Goal: Task Accomplishment & Management: Manage account settings

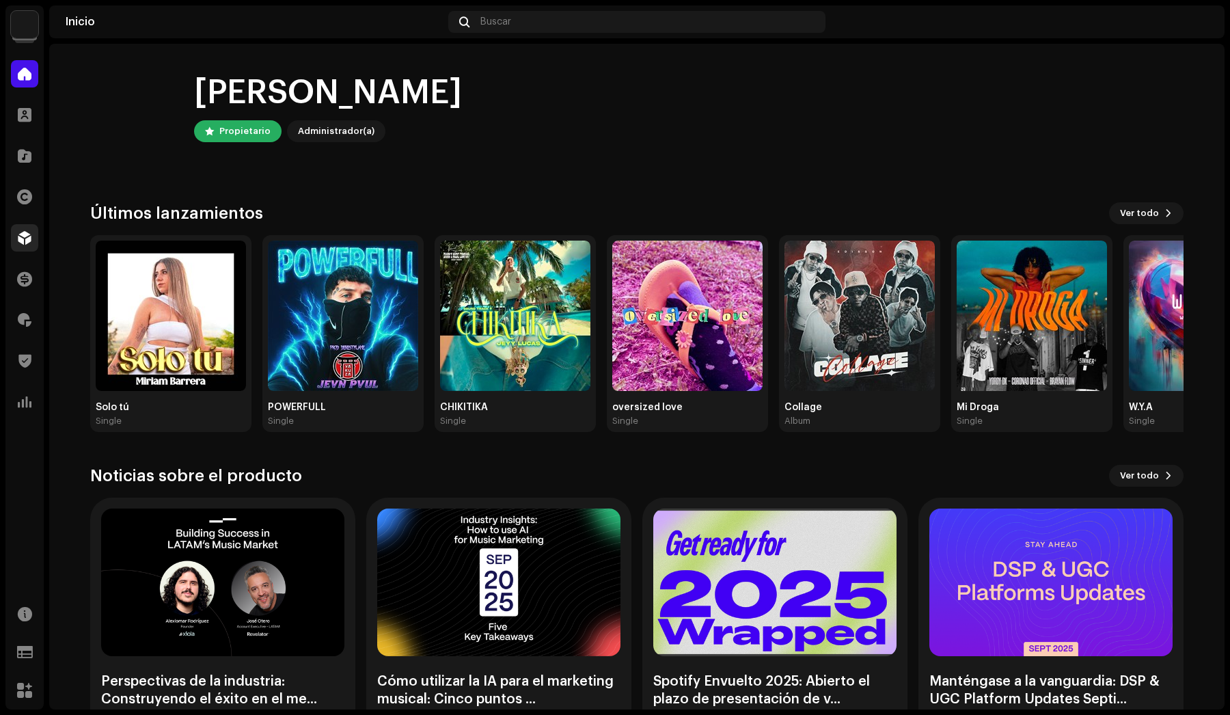
click at [29, 240] on span at bounding box center [25, 237] width 14 height 11
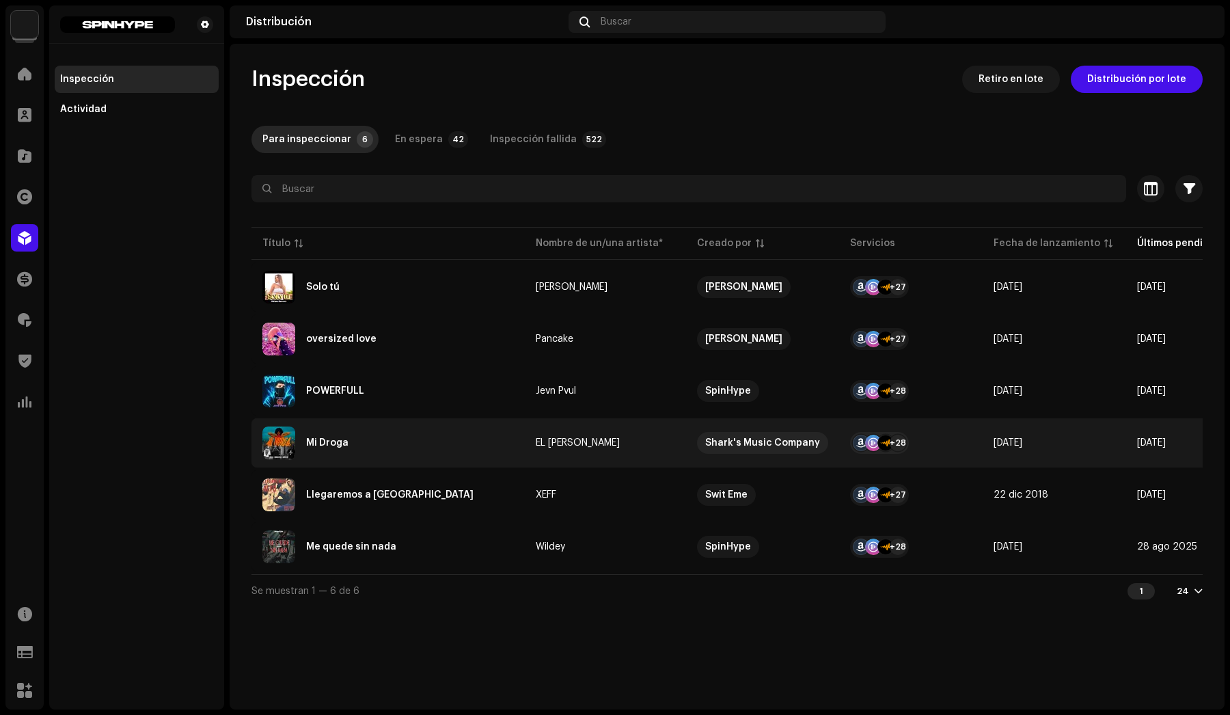
click at [325, 433] on div "Mi Droga" at bounding box center [388, 443] width 252 height 33
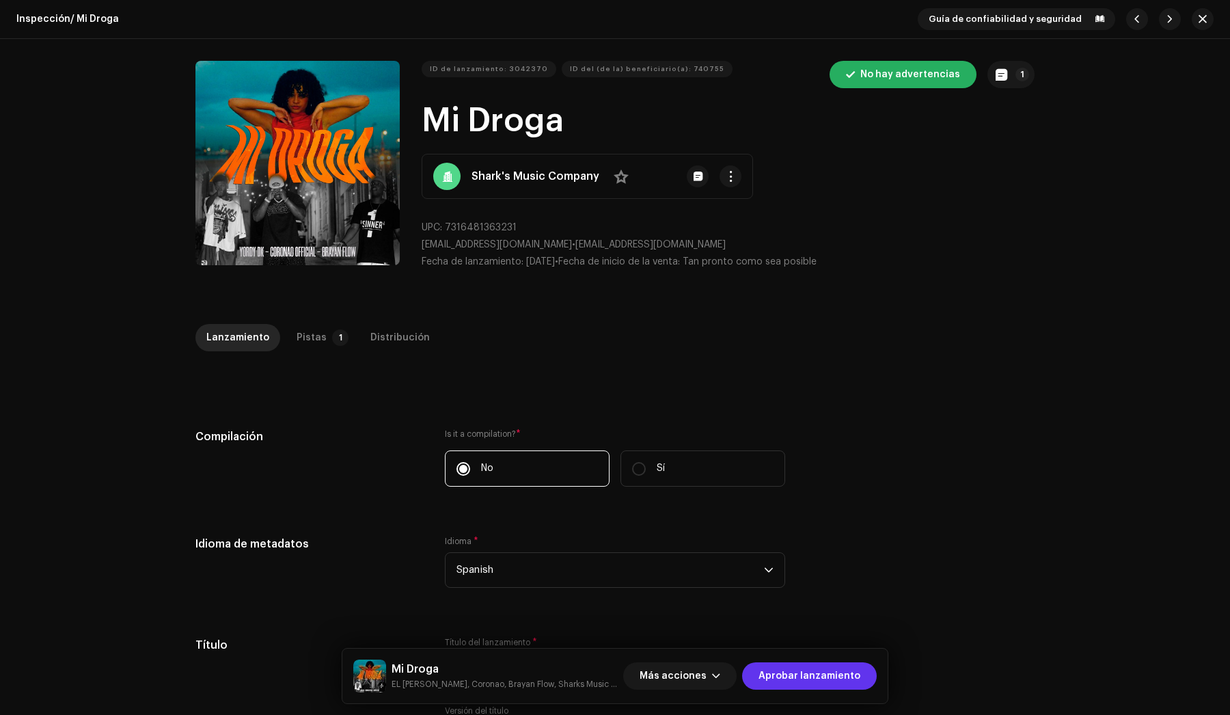
click at [813, 674] on span "Aprobar lanzamiento" at bounding box center [810, 675] width 102 height 27
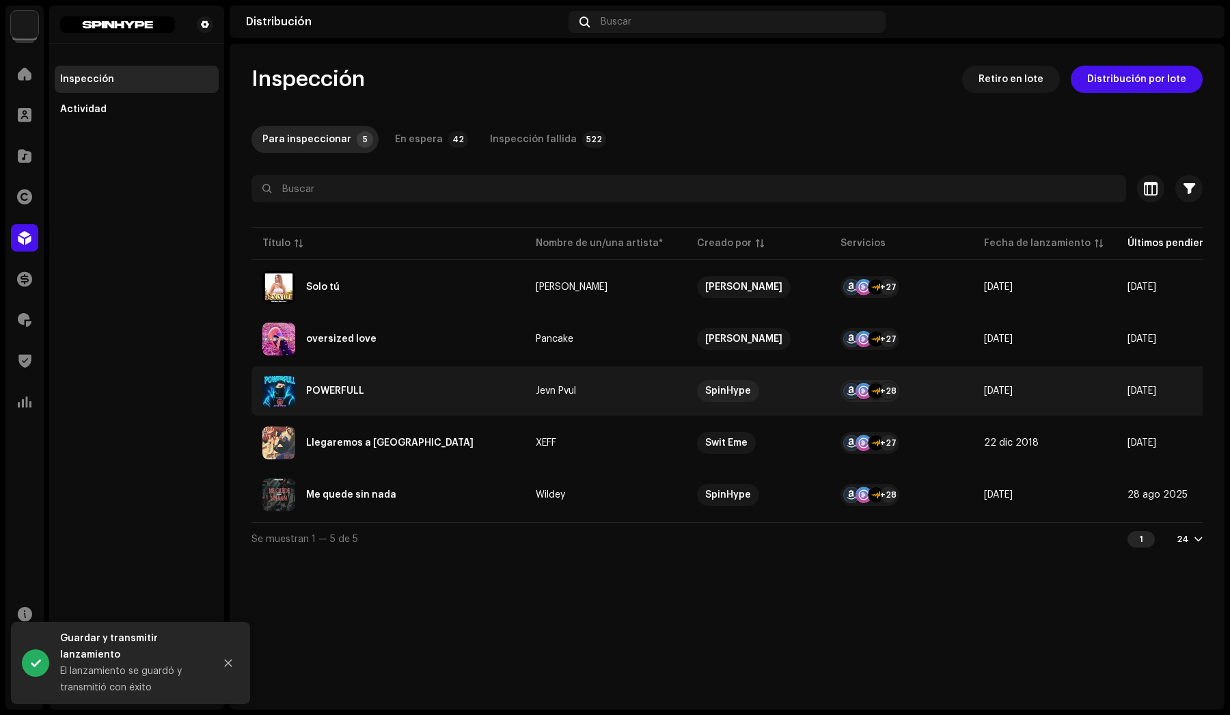
click at [386, 382] on div "POWERFULL" at bounding box center [388, 391] width 252 height 33
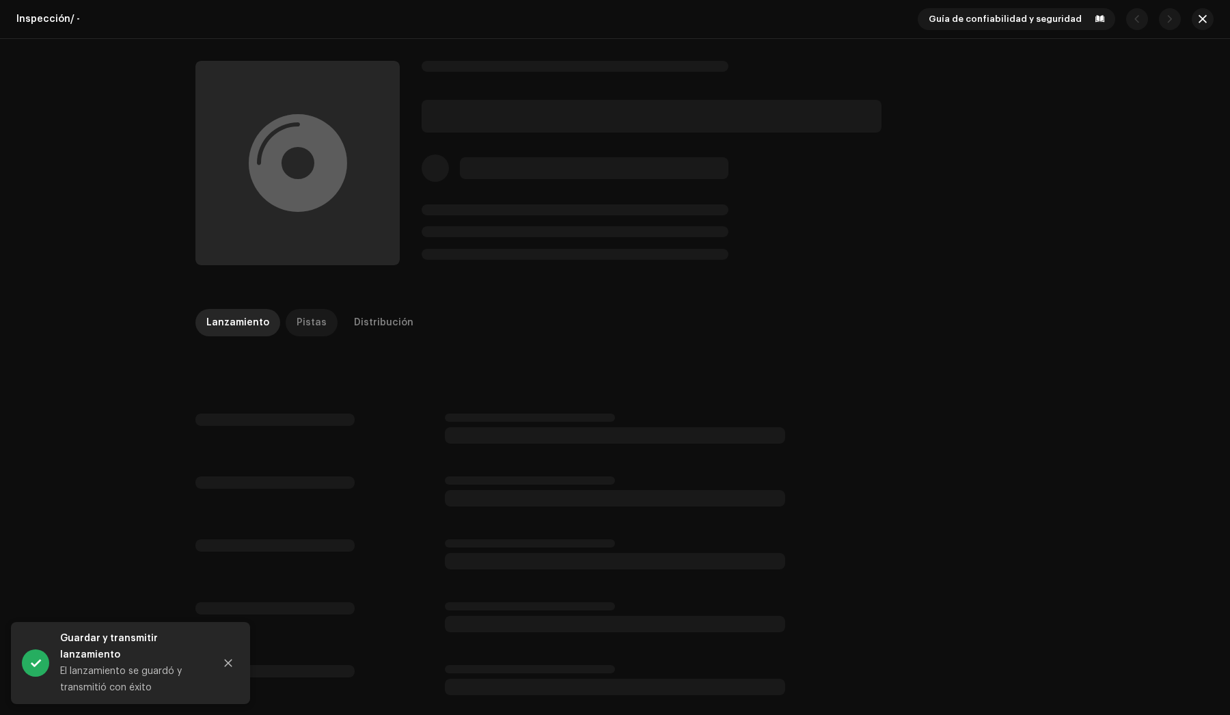
click at [307, 327] on div "Pistas" at bounding box center [312, 322] width 30 height 27
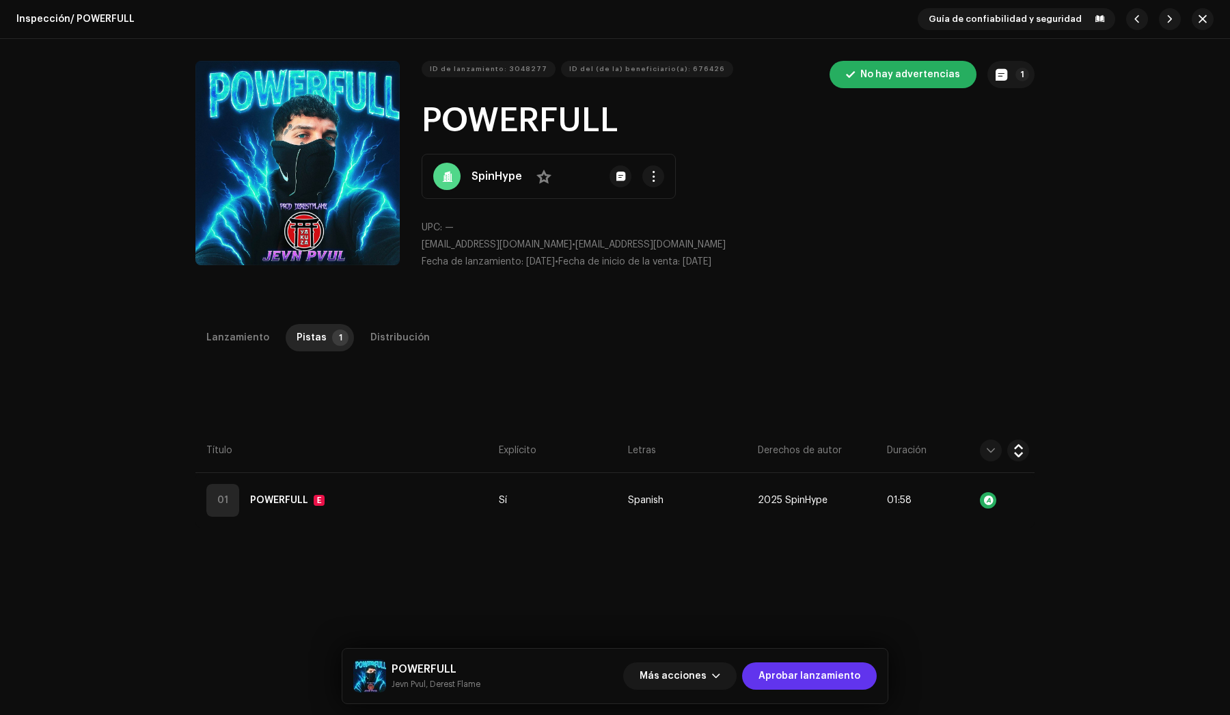
click at [844, 681] on span "Aprobar lanzamiento" at bounding box center [810, 675] width 102 height 27
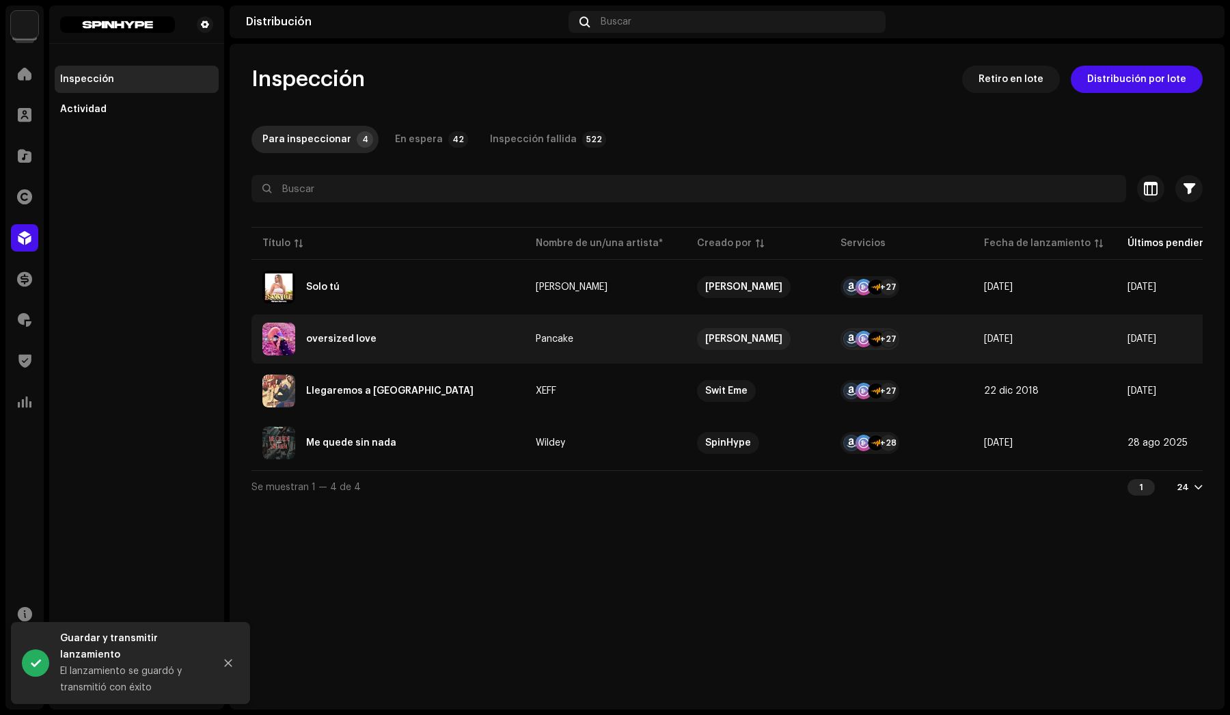
click at [416, 338] on div "oversized love" at bounding box center [388, 339] width 252 height 33
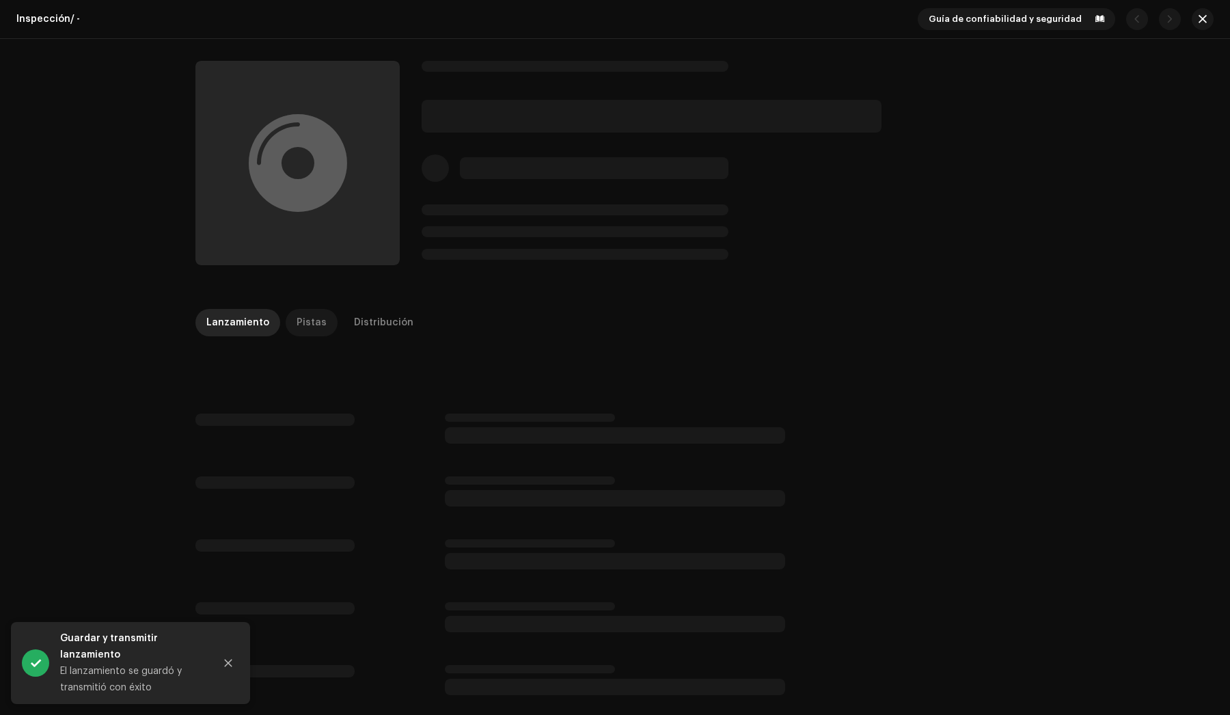
click at [297, 312] on div "Pistas" at bounding box center [312, 322] width 30 height 27
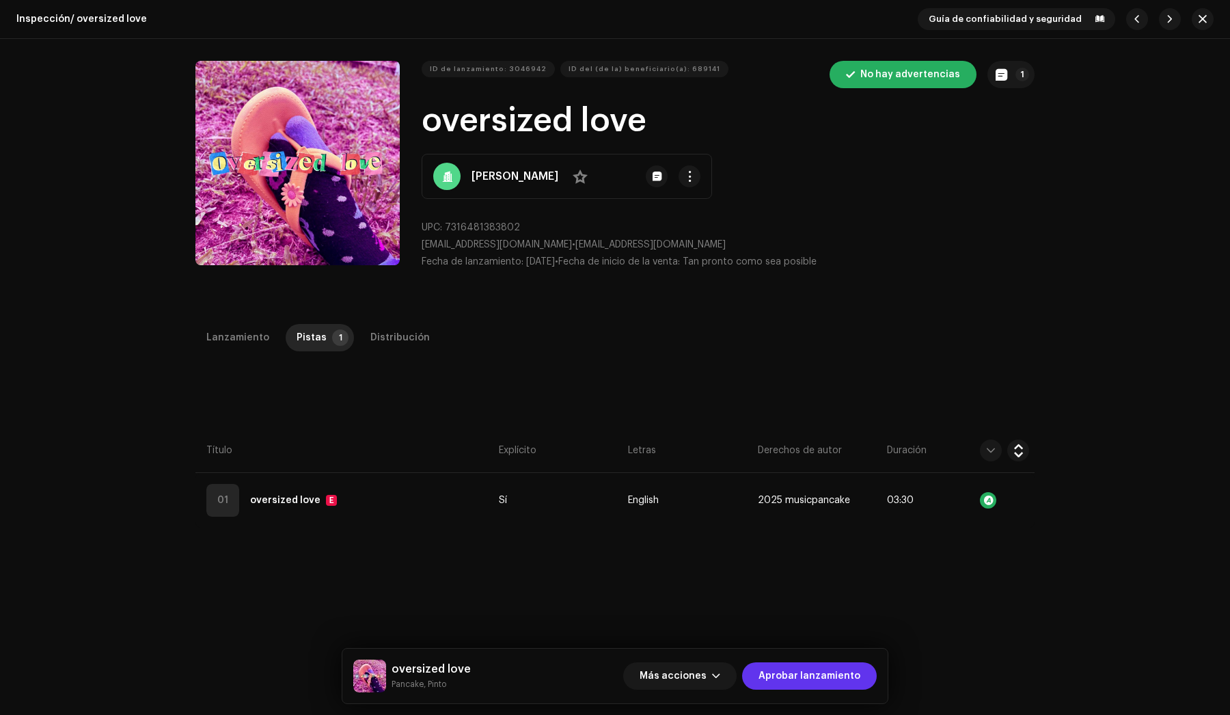
click at [828, 679] on span "Aprobar lanzamiento" at bounding box center [810, 675] width 102 height 27
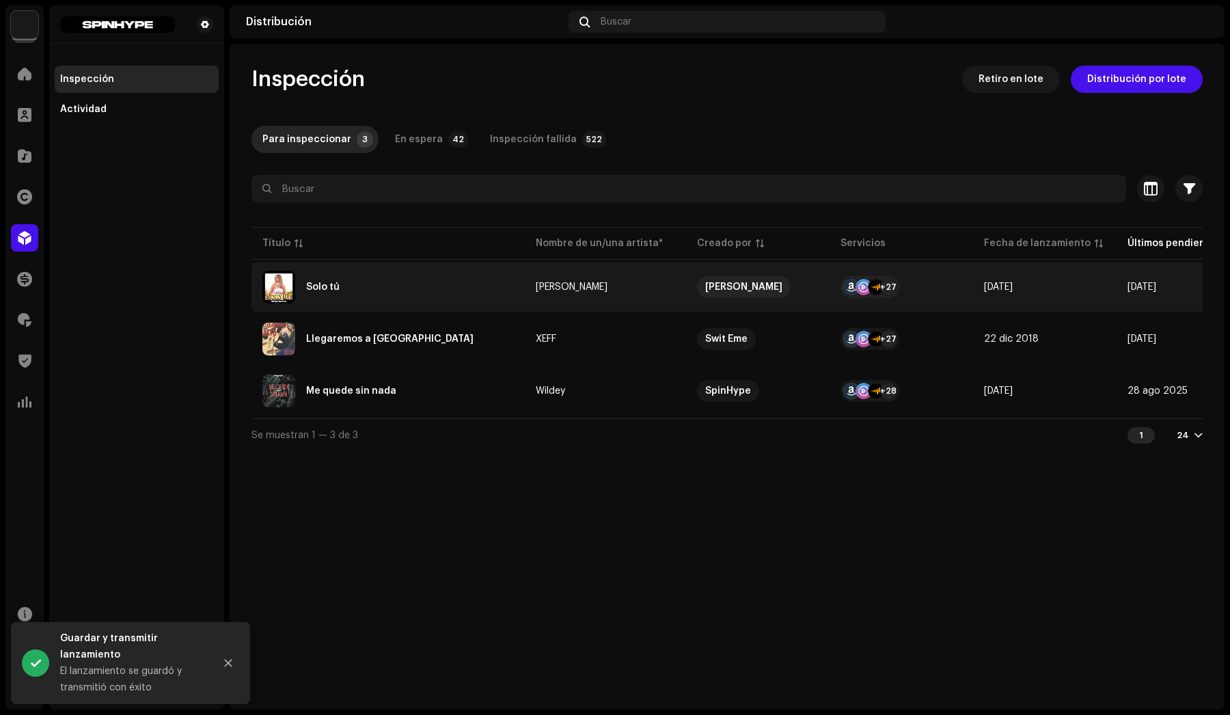
click at [373, 292] on div "Solo tú" at bounding box center [388, 287] width 252 height 33
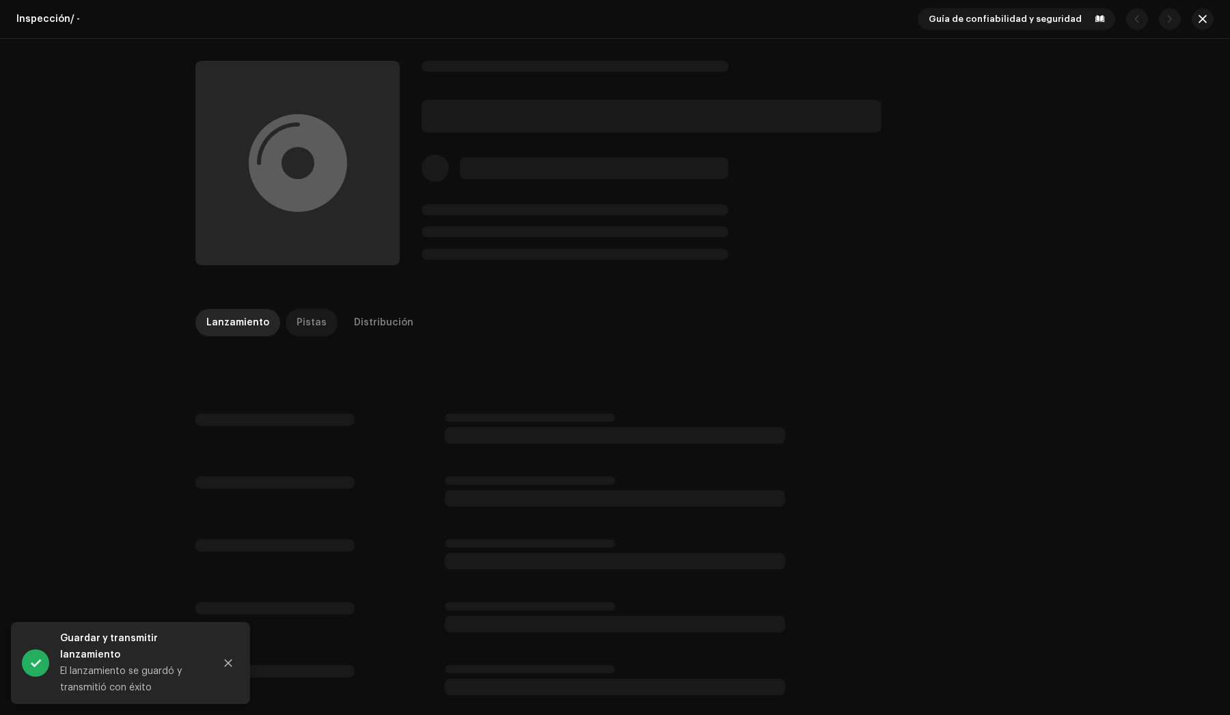
click at [305, 323] on div "Pistas" at bounding box center [312, 322] width 30 height 27
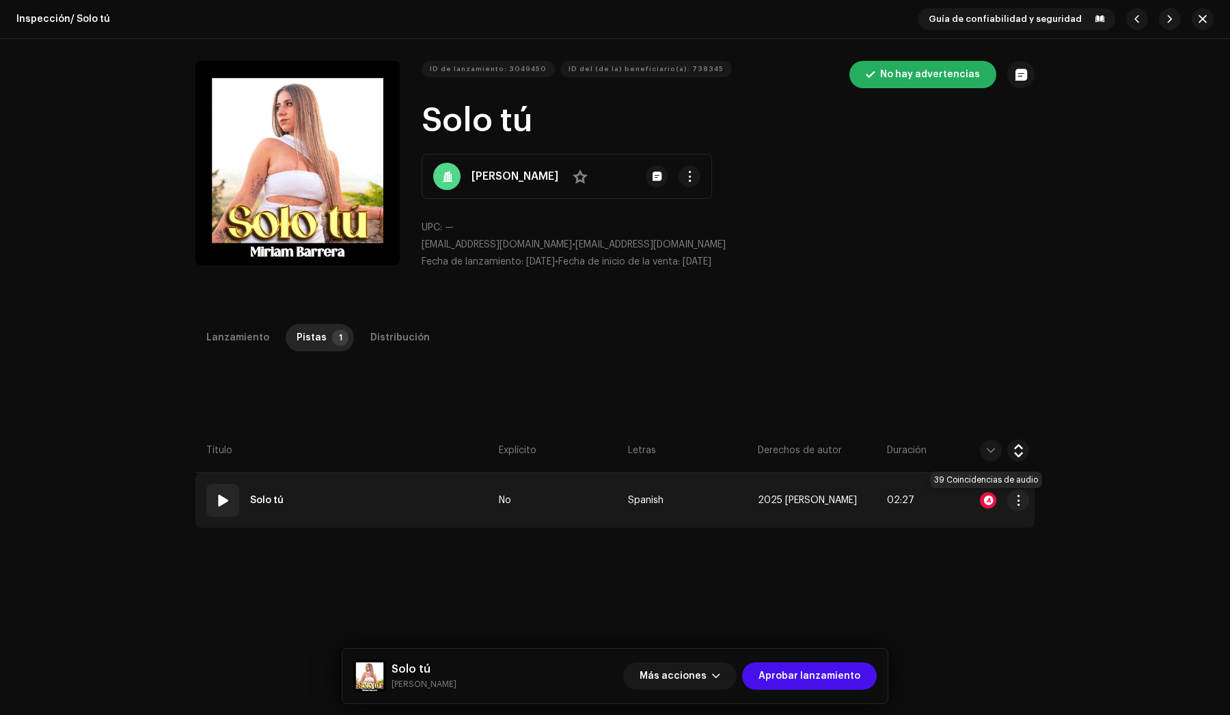
click at [986, 498] on div at bounding box center [988, 500] width 16 height 16
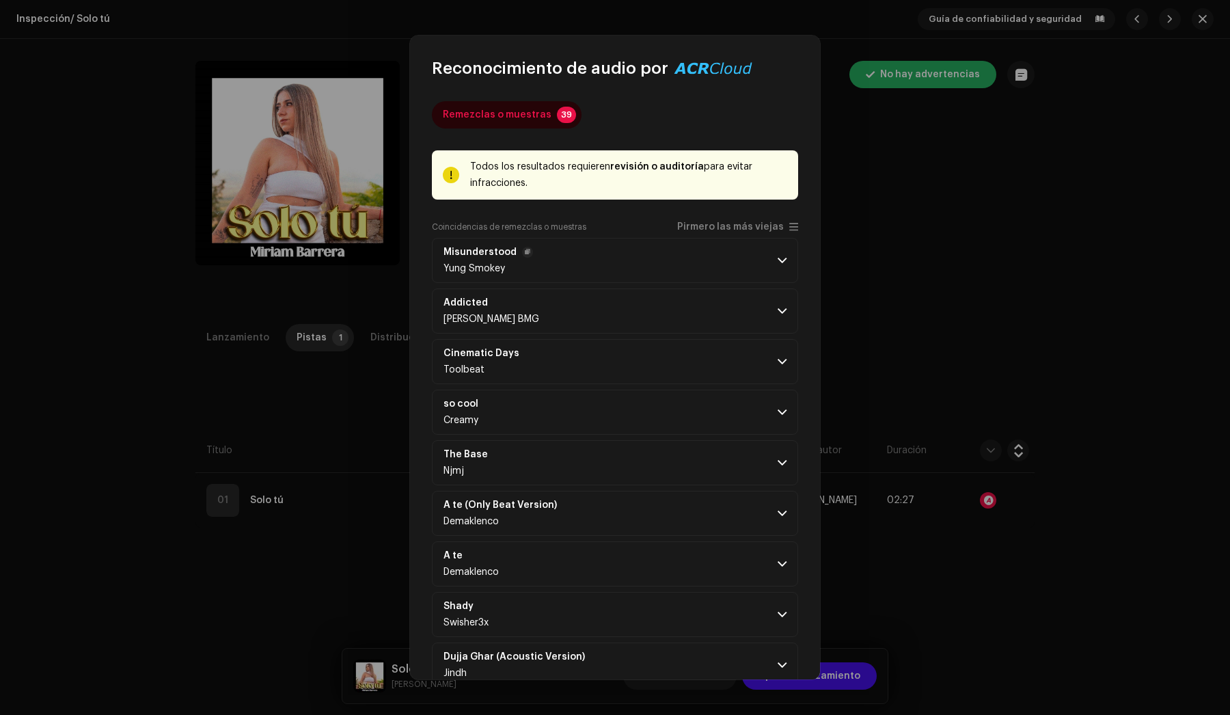
click at [771, 257] on p-accordion-header "Misunderstood Yung Smokey" at bounding box center [615, 260] width 366 height 45
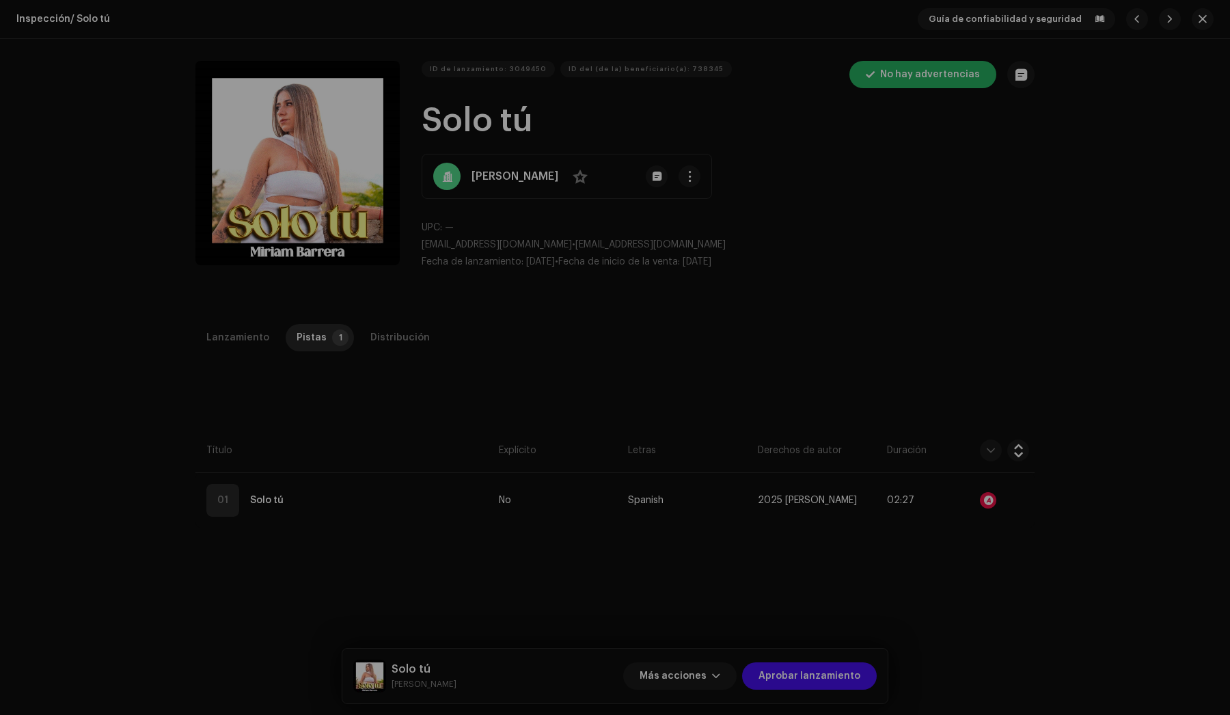
click at [872, 291] on div "Reconocimiento de audio por Remezclas o muestras 39 Todos los resultados requie…" at bounding box center [615, 357] width 1230 height 715
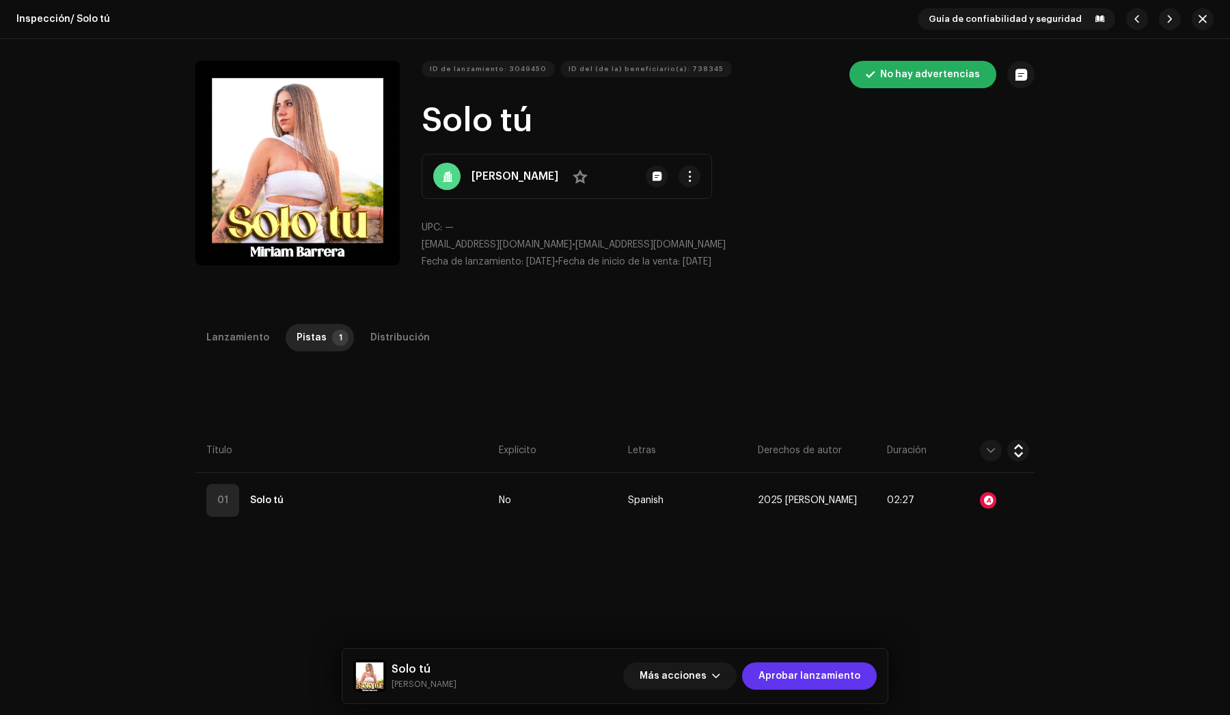
click at [805, 673] on span "Aprobar lanzamiento" at bounding box center [810, 675] width 102 height 27
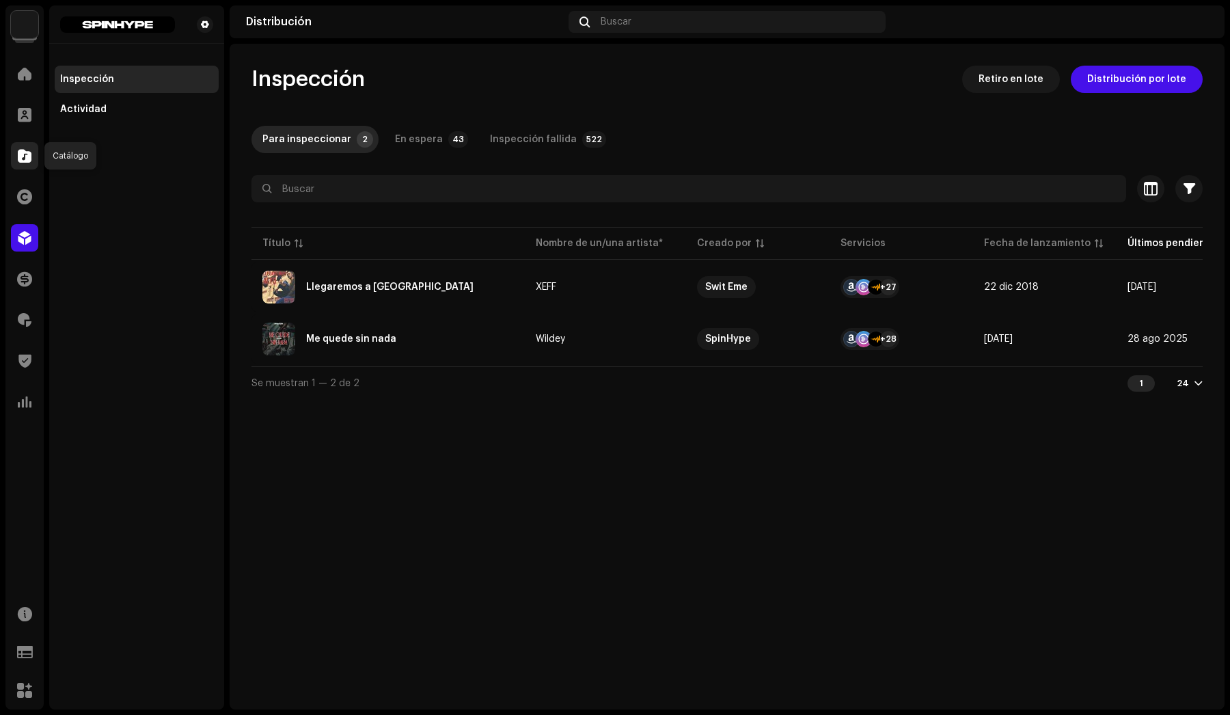
click at [28, 154] on span at bounding box center [25, 155] width 14 height 11
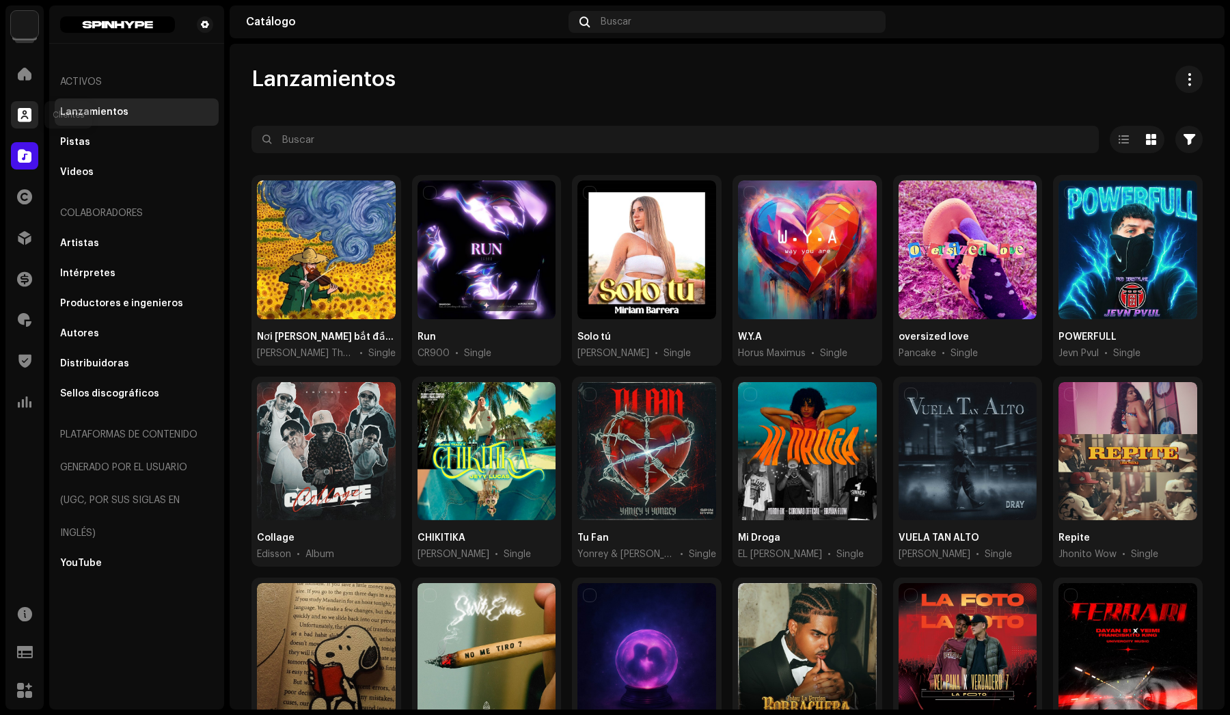
click at [24, 109] on span at bounding box center [25, 114] width 14 height 11
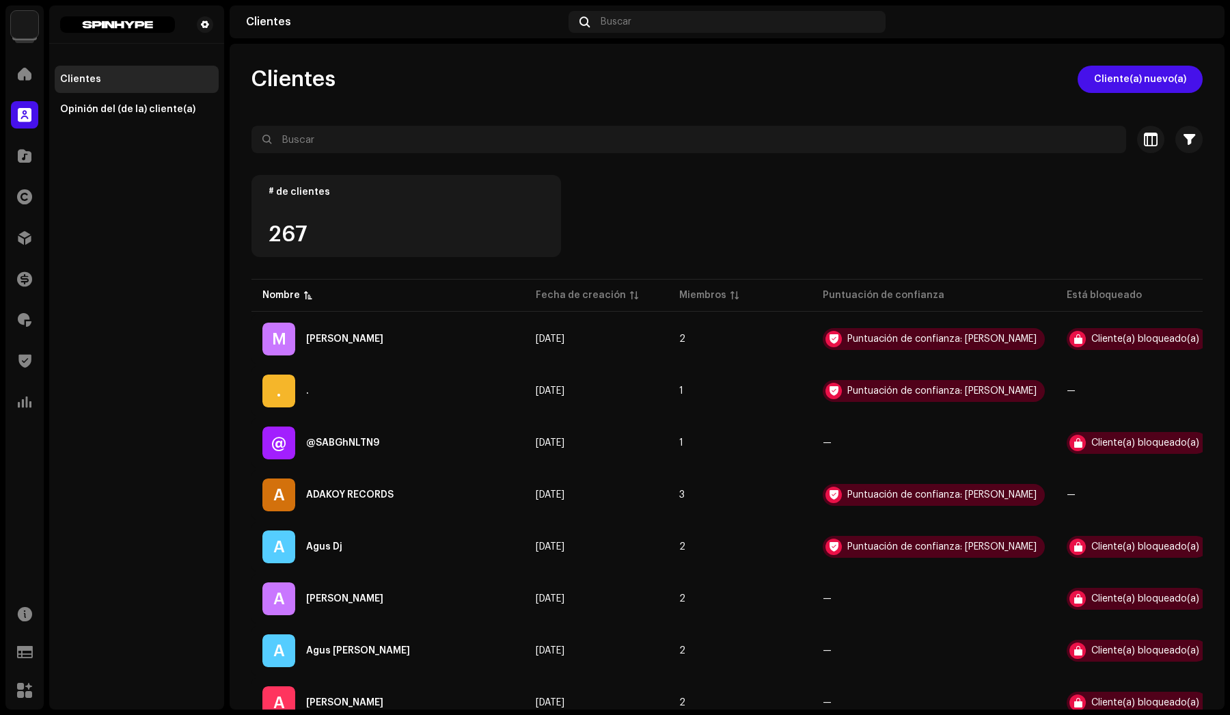
click at [25, 87] on div "Inicio" at bounding box center [24, 74] width 38 height 38
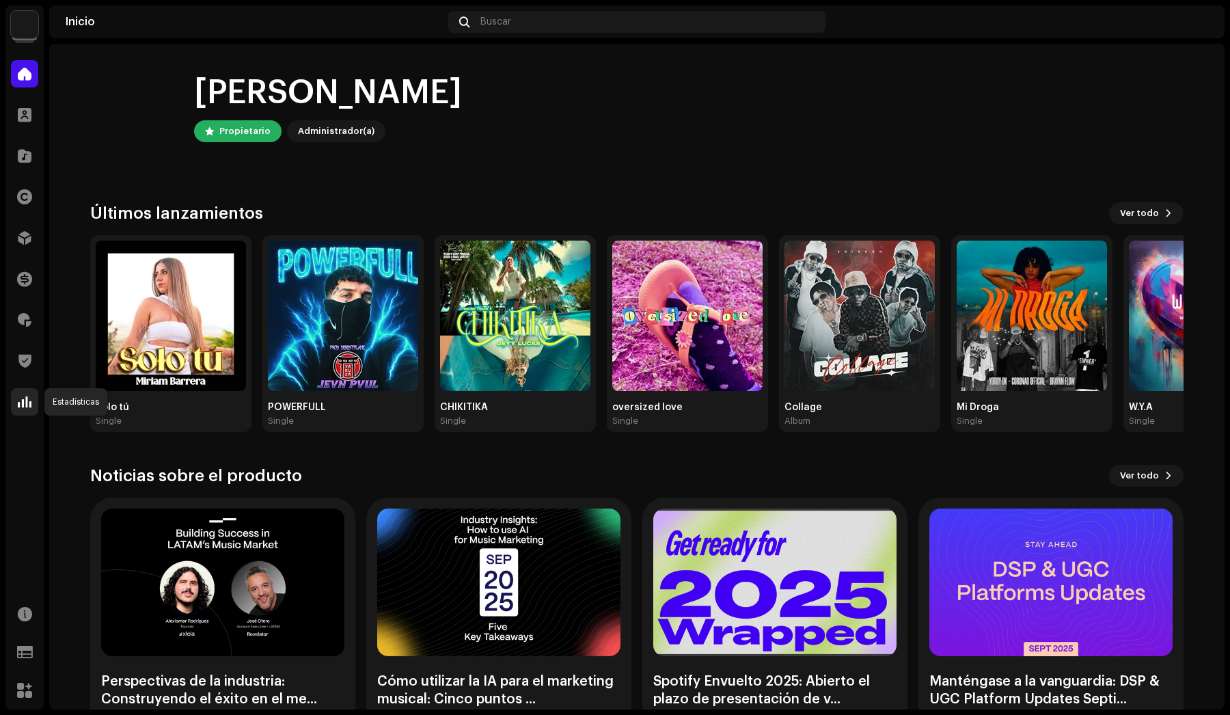
click at [23, 405] on span at bounding box center [25, 401] width 14 height 11
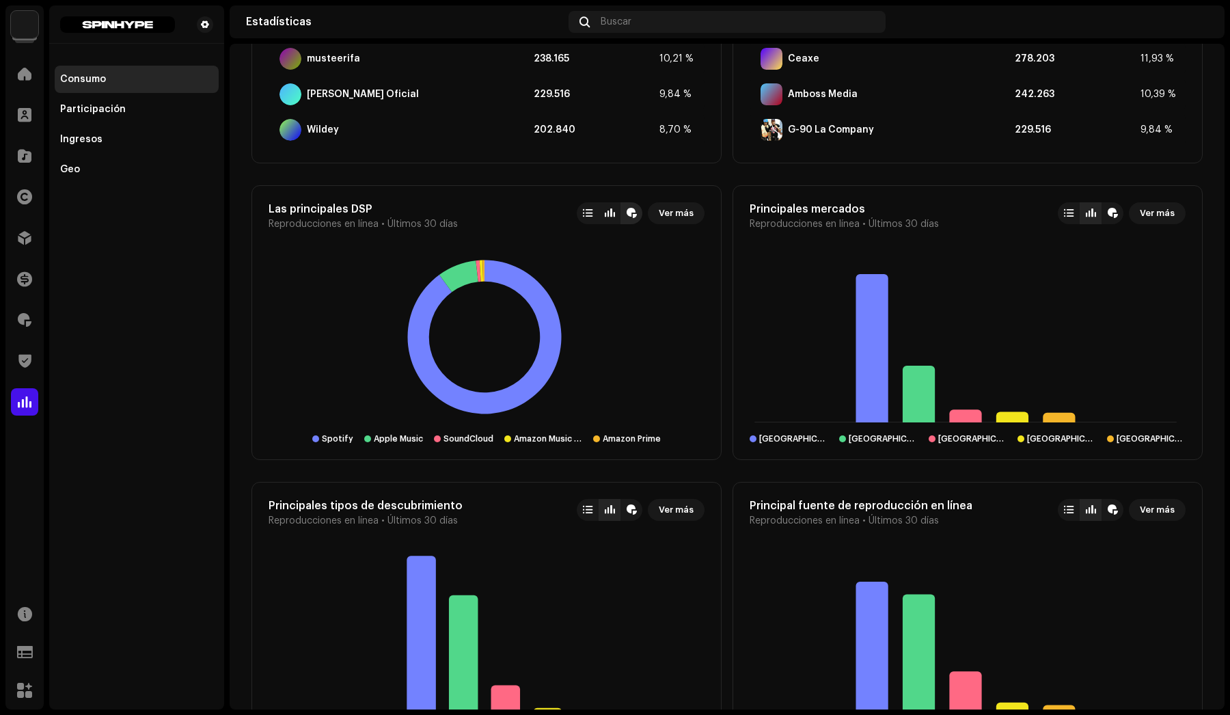
scroll to position [945, 0]
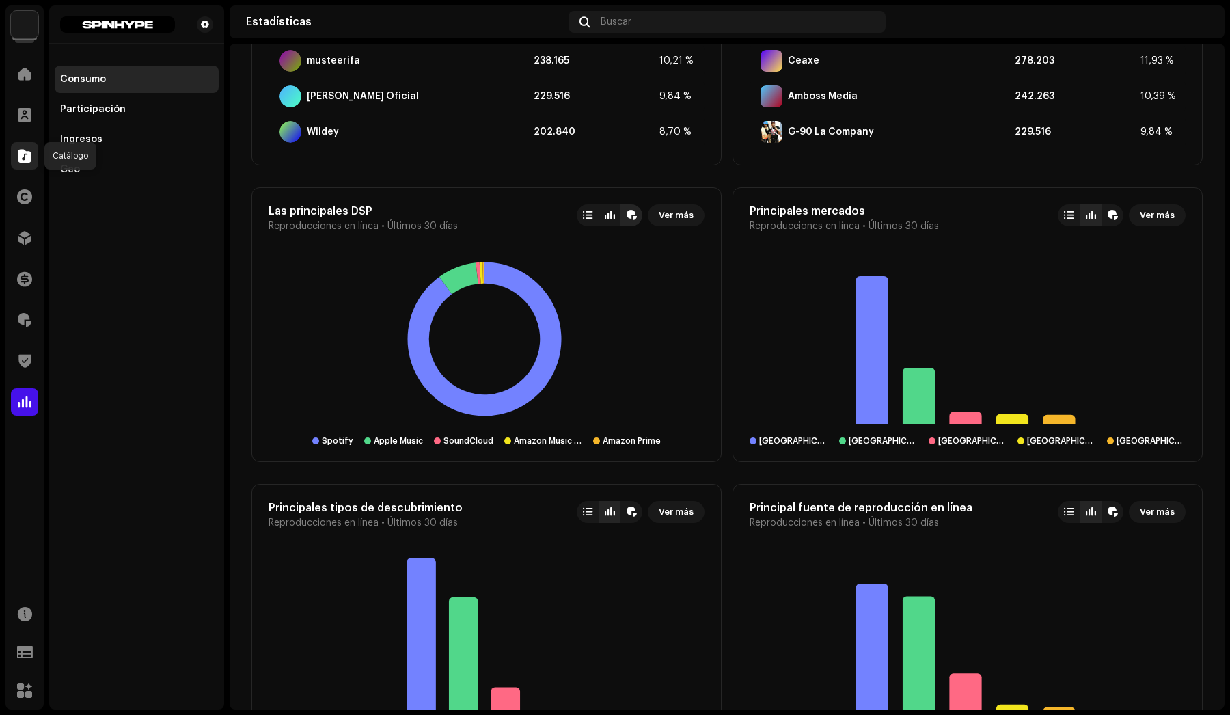
click at [28, 161] on span at bounding box center [25, 155] width 14 height 11
